Goal: Information Seeking & Learning: Compare options

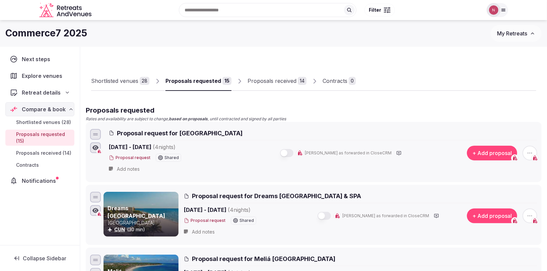
click at [118, 81] on div "Shortlisted venues" at bounding box center [114, 81] width 47 height 8
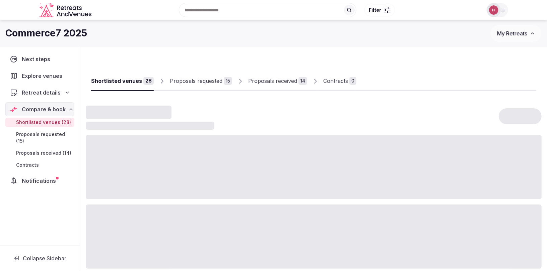
click at [191, 84] on div "Proposals requested" at bounding box center [196, 81] width 53 height 8
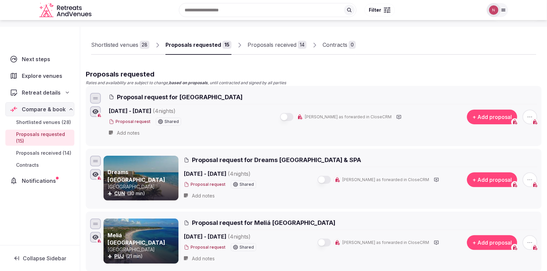
scroll to position [47, 0]
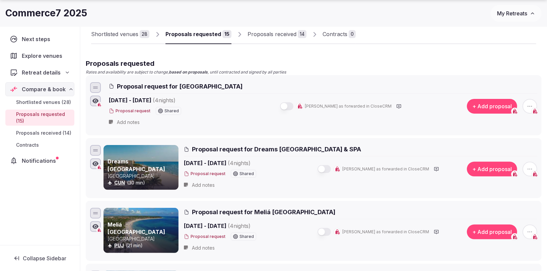
click at [115, 33] on div "Shortlisted venues" at bounding box center [114, 34] width 47 height 8
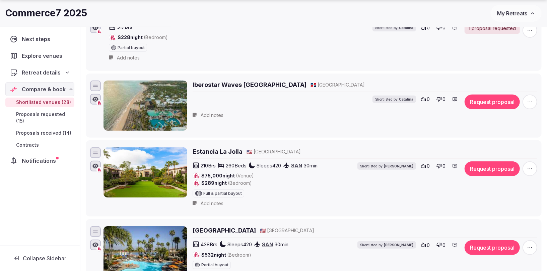
scroll to position [126, 0]
click at [216, 150] on h2 "Estancia La Jolla" at bounding box center [217, 152] width 50 height 8
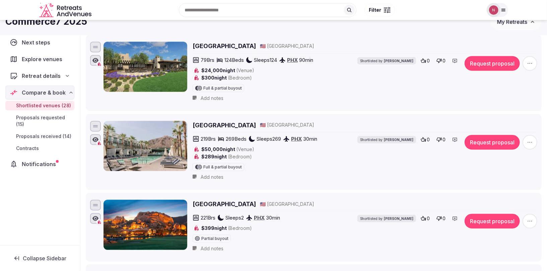
scroll to position [0, 0]
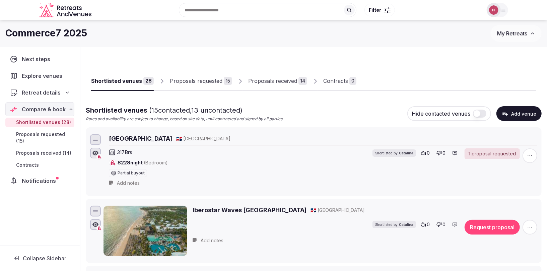
click at [191, 81] on div "Proposals requested" at bounding box center [196, 81] width 53 height 8
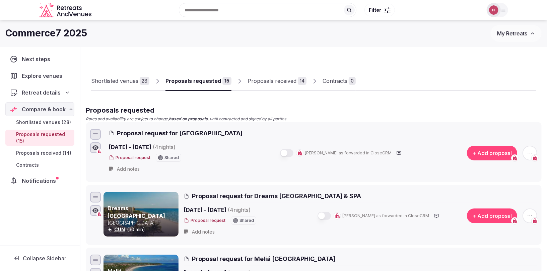
click at [266, 83] on div "Proposals received" at bounding box center [271, 81] width 49 height 8
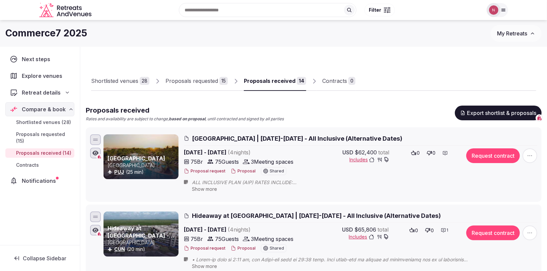
click at [446, 152] on icon at bounding box center [444, 153] width 5 height 5
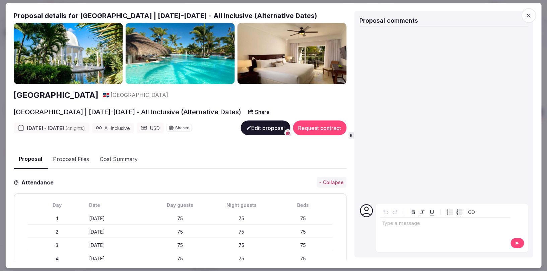
click at [532, 16] on icon "button" at bounding box center [528, 15] width 7 height 7
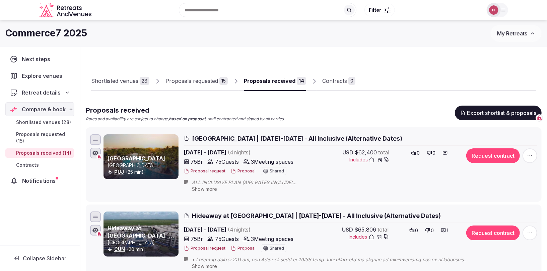
click at [34, 177] on span "Notifications" at bounding box center [40, 181] width 36 height 8
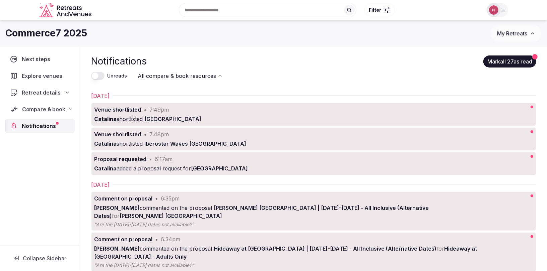
click at [38, 108] on span "Compare & book" at bounding box center [43, 109] width 43 height 8
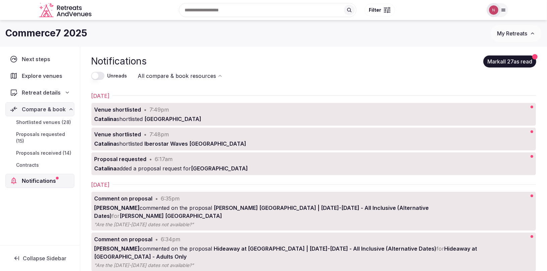
click at [54, 121] on span "Shortlisted venues (28)" at bounding box center [43, 122] width 55 height 7
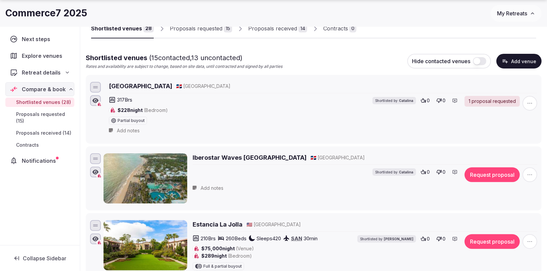
scroll to position [57, 0]
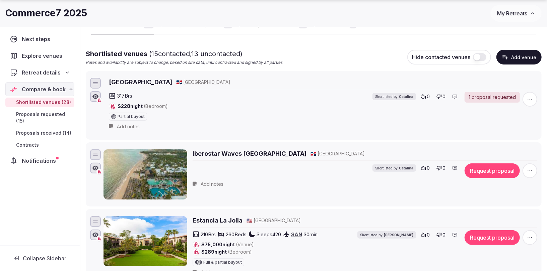
click at [454, 167] on icon at bounding box center [454, 168] width 5 height 5
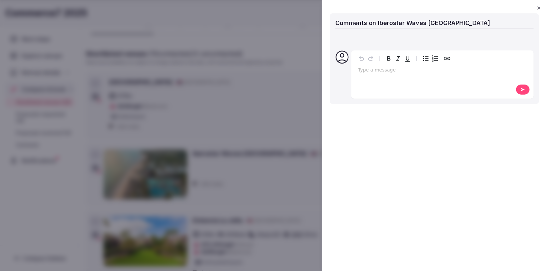
click at [540, 8] on icon "button" at bounding box center [538, 7] width 5 height 5
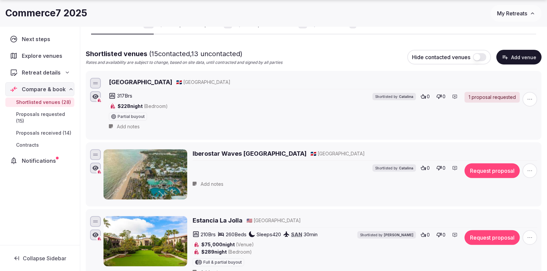
click at [456, 95] on icon at bounding box center [454, 96] width 5 height 5
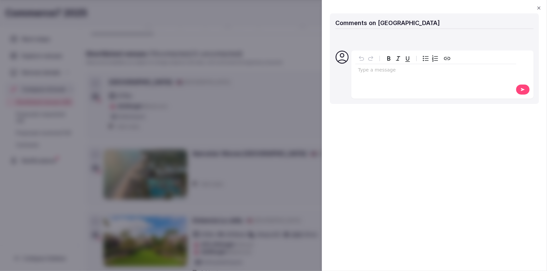
click at [537, 8] on icon "button" at bounding box center [538, 7] width 5 height 5
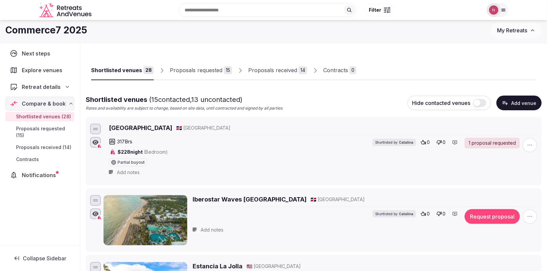
scroll to position [0, 0]
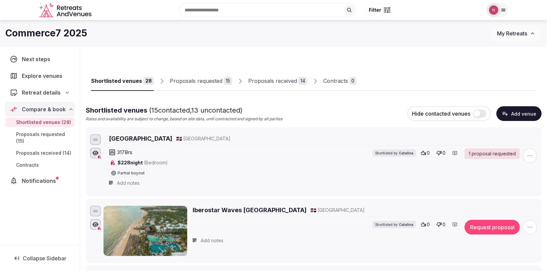
click at [269, 82] on div "Proposals received" at bounding box center [272, 81] width 49 height 8
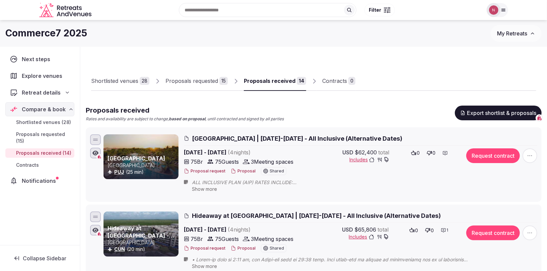
click at [448, 153] on icon at bounding box center [444, 153] width 5 height 5
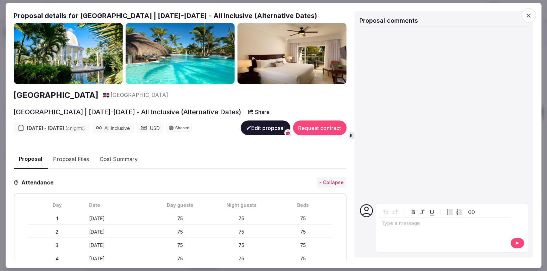
click at [530, 15] on icon "button" at bounding box center [528, 15] width 7 height 7
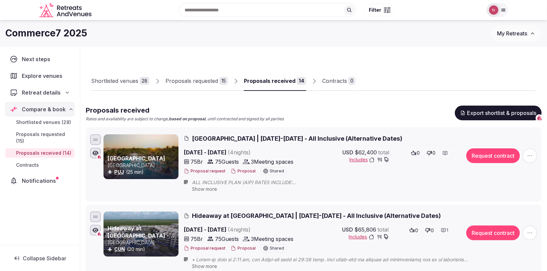
scroll to position [9, 0]
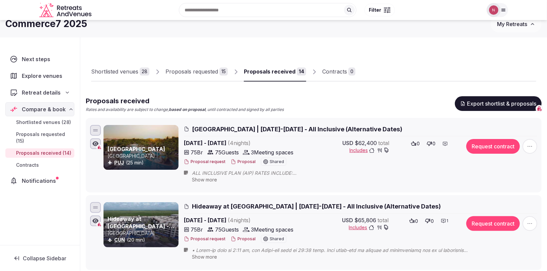
click at [443, 221] on icon at bounding box center [443, 222] width 4 height 4
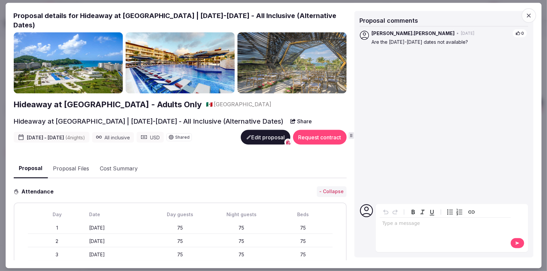
click at [526, 15] on icon "button" at bounding box center [528, 15] width 7 height 7
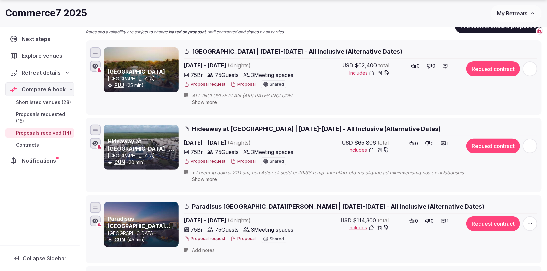
scroll to position [88, 0]
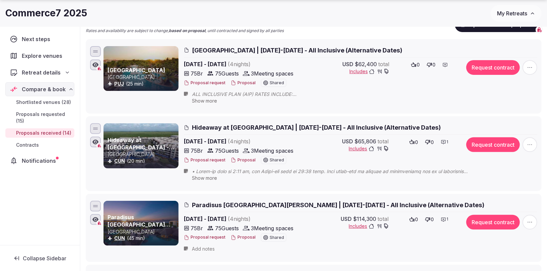
click at [442, 221] on icon at bounding box center [443, 219] width 5 height 5
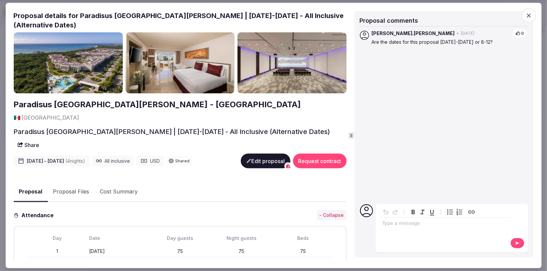
click at [530, 15] on icon "button" at bounding box center [528, 15] width 7 height 7
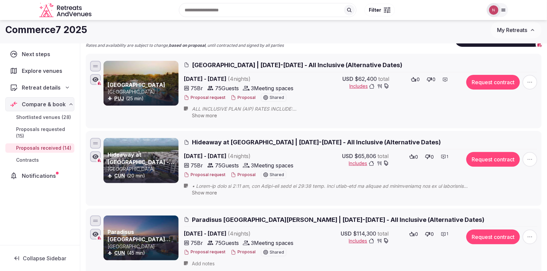
scroll to position [0, 0]
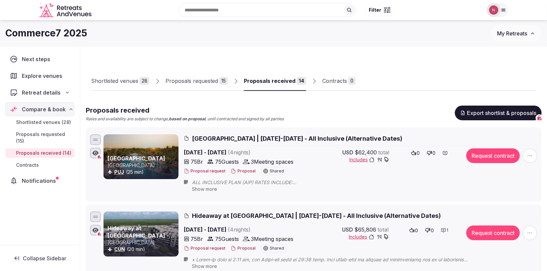
click at [126, 84] on div "Shortlisted venues" at bounding box center [114, 81] width 47 height 8
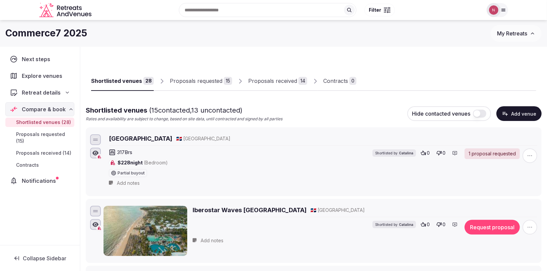
click at [186, 84] on div "Proposals requested" at bounding box center [196, 81] width 53 height 8
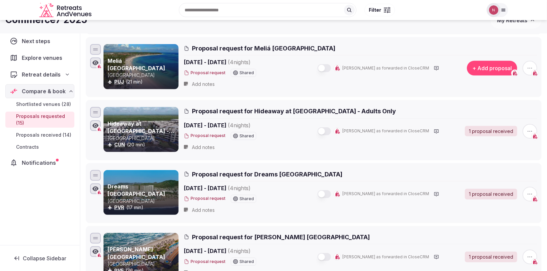
scroll to position [10, 0]
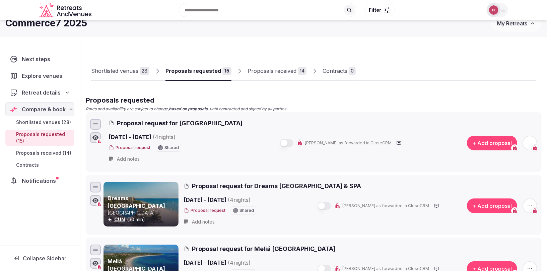
click at [274, 70] on div "Proposals received" at bounding box center [271, 71] width 49 height 8
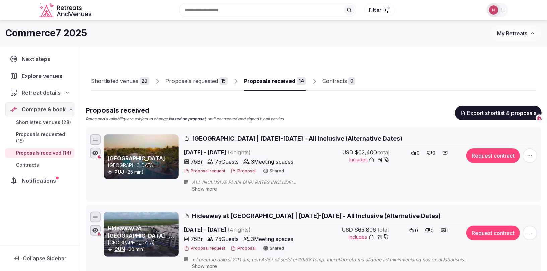
click at [107, 84] on div "Shortlisted venues" at bounding box center [114, 81] width 47 height 8
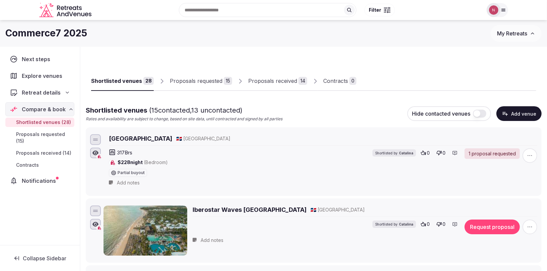
click at [268, 78] on div "Proposals received" at bounding box center [272, 81] width 49 height 8
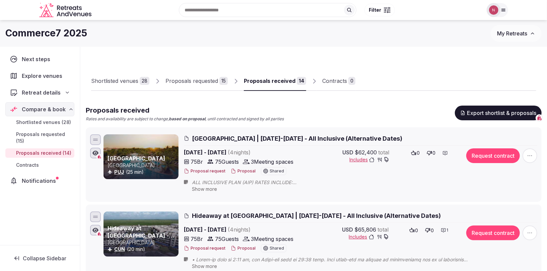
click at [119, 83] on div "Shortlisted venues" at bounding box center [114, 81] width 47 height 8
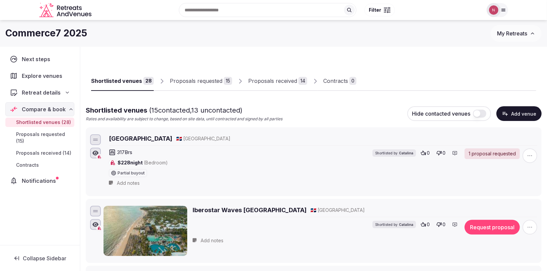
click at [265, 85] on div "Proposals received" at bounding box center [272, 81] width 49 height 8
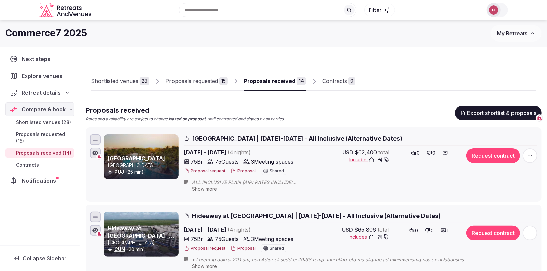
click at [121, 81] on div "Shortlisted venues" at bounding box center [114, 81] width 47 height 8
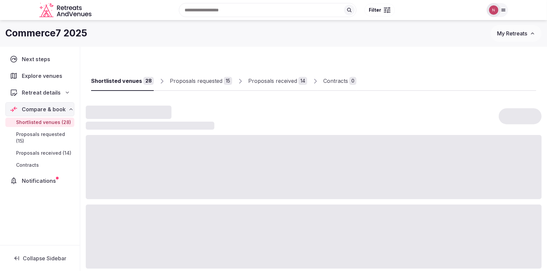
click at [202, 83] on div "Proposals requested" at bounding box center [196, 81] width 53 height 8
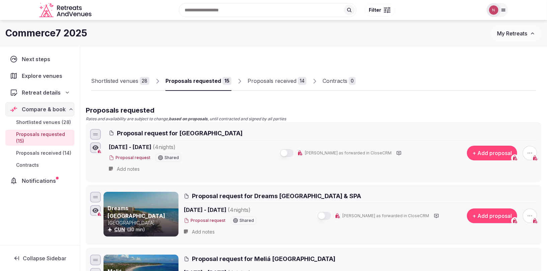
click at [262, 85] on link "Proposals received 14" at bounding box center [276, 81] width 59 height 19
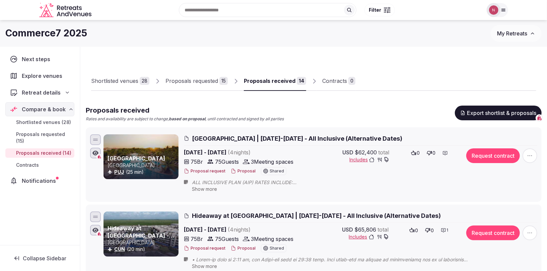
click at [118, 83] on div "Shortlisted venues" at bounding box center [114, 81] width 47 height 8
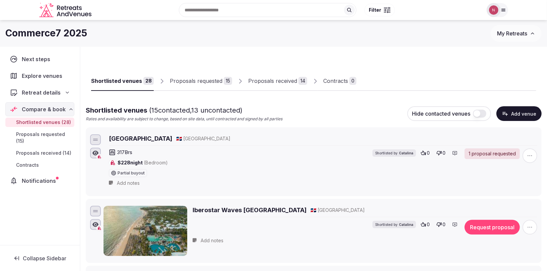
click at [186, 82] on div "Proposals requested" at bounding box center [196, 81] width 53 height 8
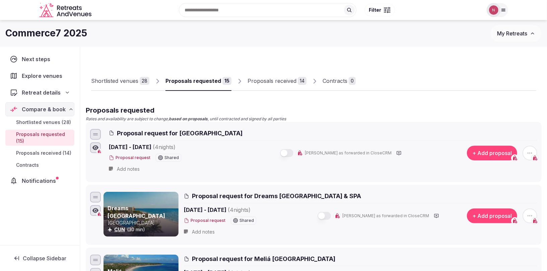
click at [265, 82] on div "Proposals received" at bounding box center [271, 81] width 49 height 8
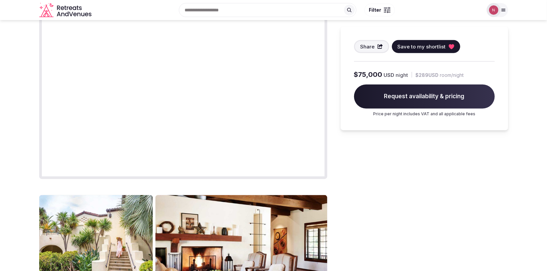
scroll to position [319, 0]
